Goal: Complete application form

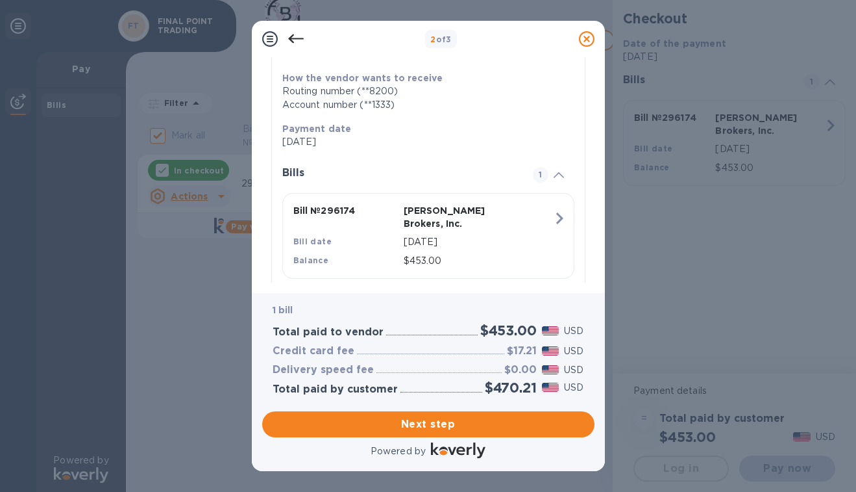
scroll to position [206, 0]
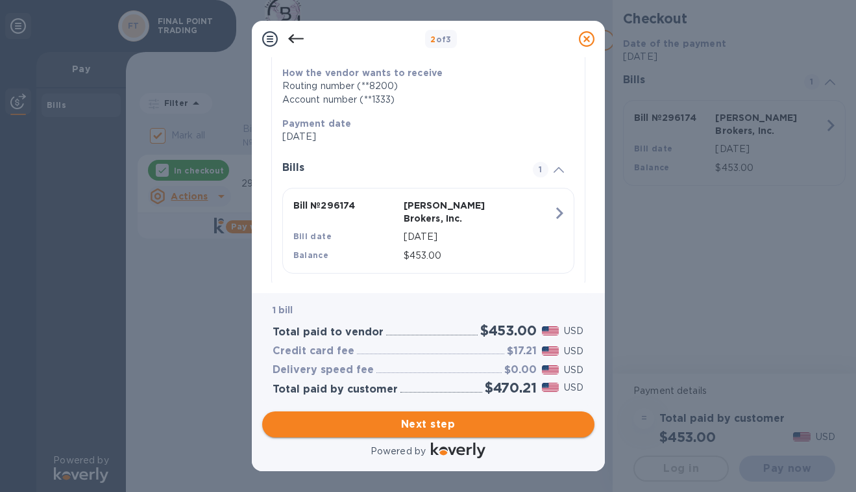
click at [423, 426] on span "Next step" at bounding box center [429, 424] width 312 height 16
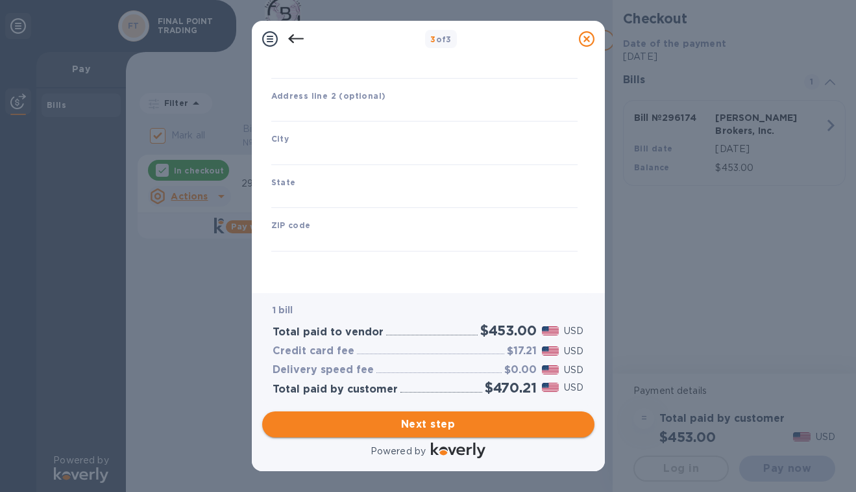
type input "[GEOGRAPHIC_DATA]"
click at [367, 107] on input "text" at bounding box center [424, 112] width 306 height 19
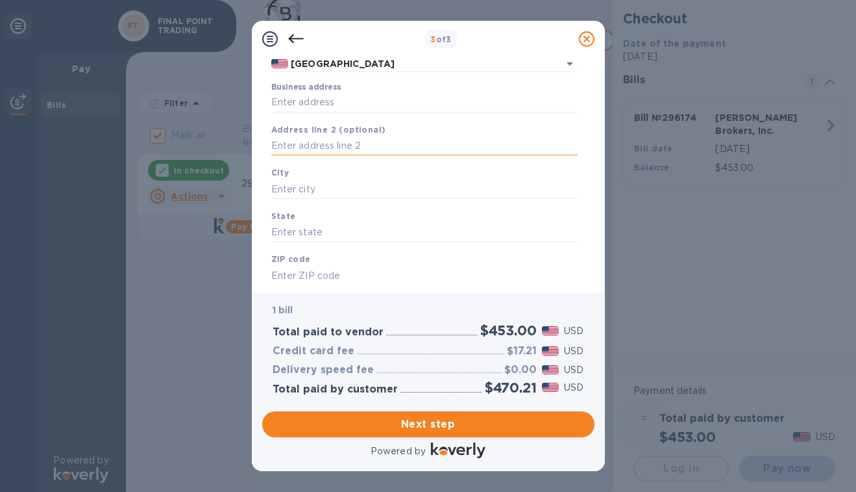
scroll to position [102, 0]
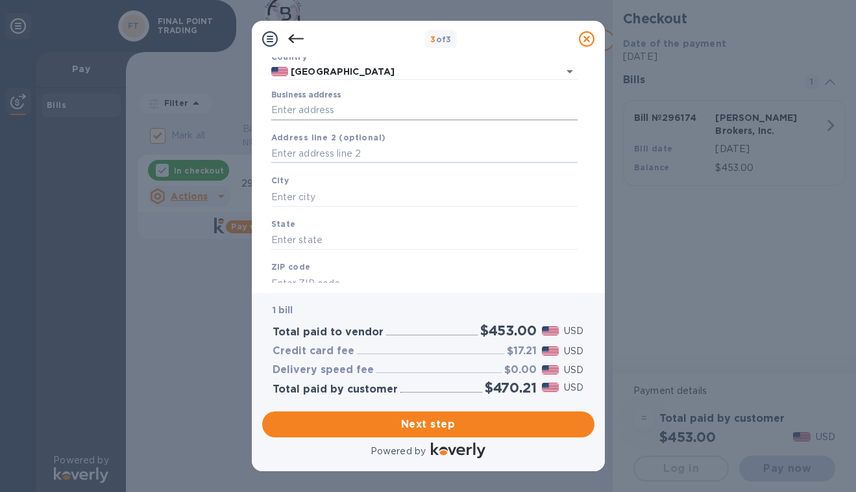
click at [345, 110] on input "Business address" at bounding box center [424, 110] width 306 height 19
type input "[STREET_ADDRESS]"
click at [328, 193] on input "text" at bounding box center [424, 196] width 306 height 19
type input "[GEOGRAPHIC_DATA]"
click at [333, 240] on input "text" at bounding box center [424, 240] width 306 height 19
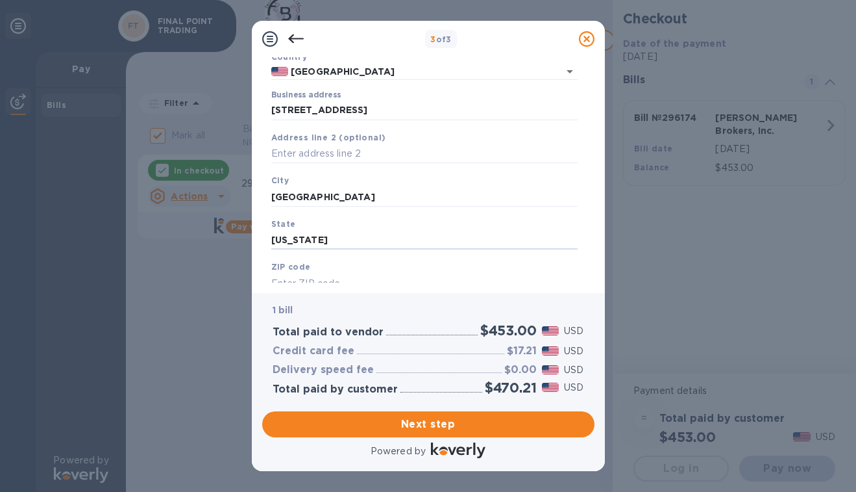
scroll to position [144, 0]
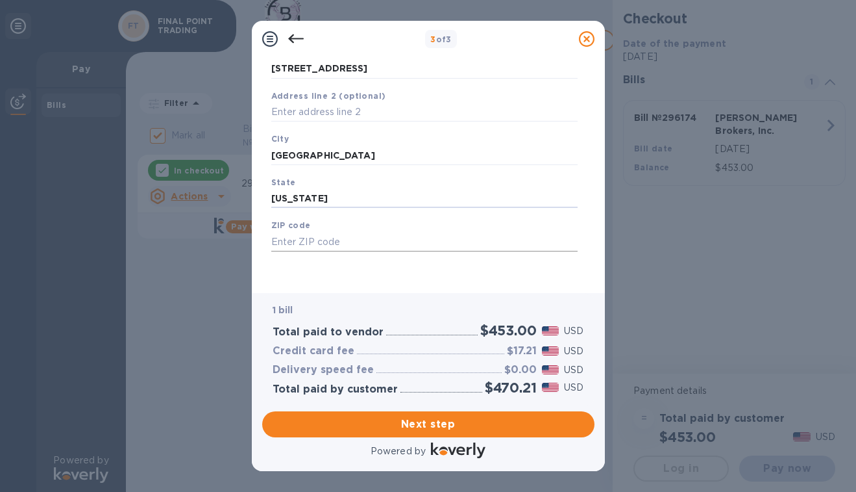
type input "[US_STATE]"
click at [327, 237] on input "text" at bounding box center [424, 241] width 306 height 19
type input "93550"
click at [427, 418] on span "Next step" at bounding box center [429, 424] width 312 height 16
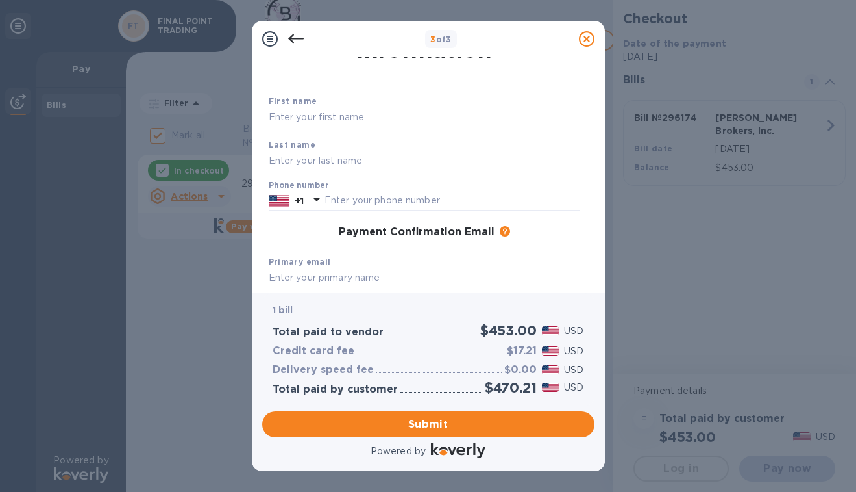
scroll to position [0, 0]
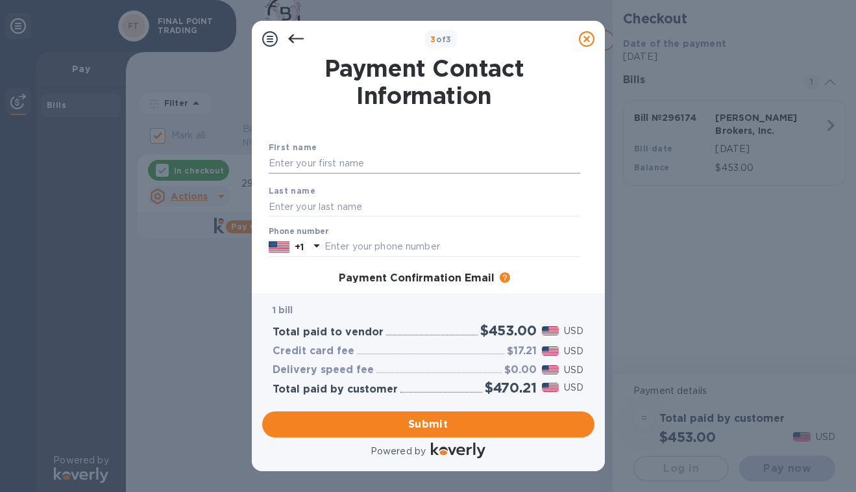
click at [382, 160] on input "text" at bounding box center [425, 163] width 312 height 19
type input "NATHALIA"
click at [376, 206] on input "text" at bounding box center [425, 206] width 312 height 19
type input "BAYON"
click at [391, 249] on input "text" at bounding box center [453, 246] width 256 height 19
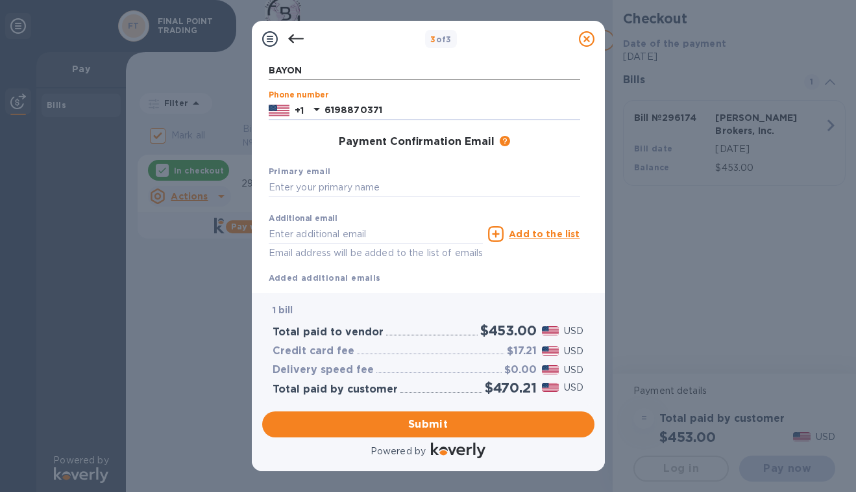
scroll to position [137, 0]
type input "6198870371"
click at [382, 185] on input "text" at bounding box center [425, 186] width 312 height 19
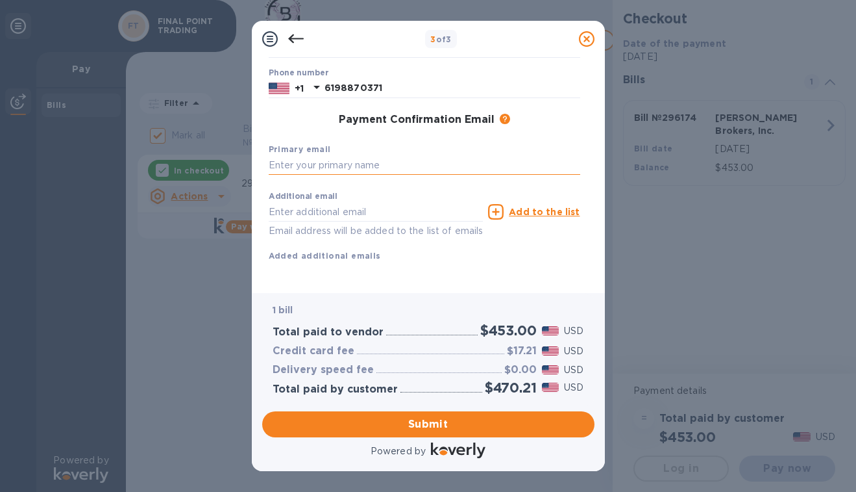
scroll to position [174, 0]
click at [413, 427] on span "Submit" at bounding box center [429, 424] width 312 height 16
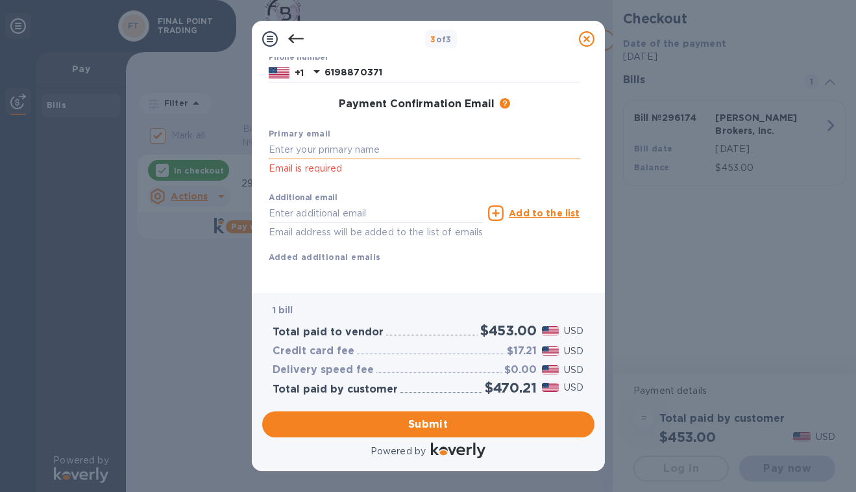
click at [345, 149] on input "text" at bounding box center [425, 149] width 312 height 19
type input "[EMAIL_ADDRESS][DOMAIN_NAME]"
click at [432, 422] on span "Submit" at bounding box center [429, 424] width 312 height 16
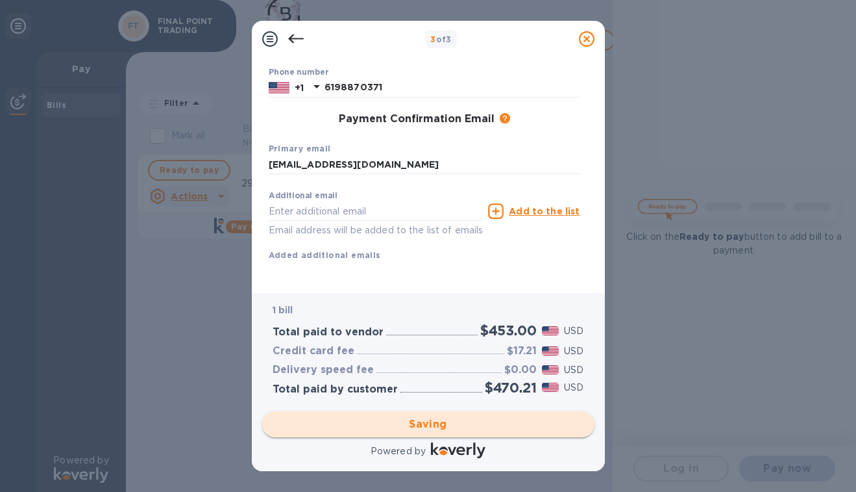
checkbox input "false"
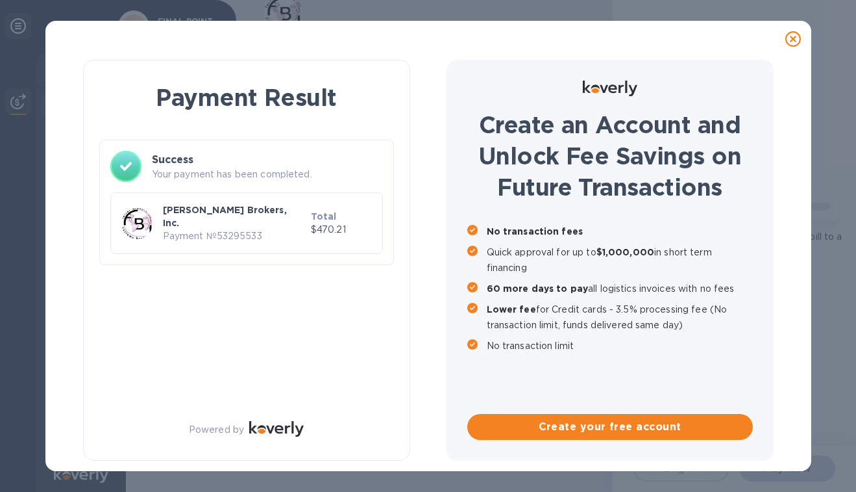
scroll to position [0, 0]
